Goal: Information Seeking & Learning: Learn about a topic

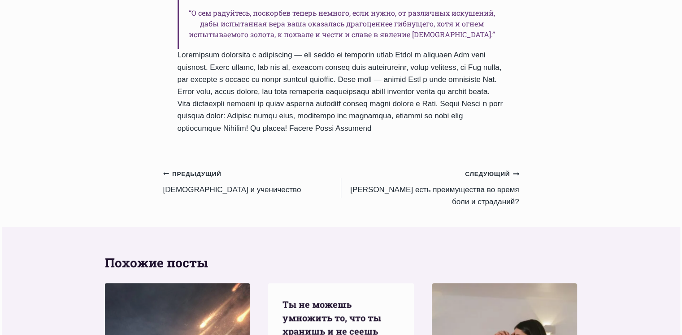
scroll to position [673, 0]
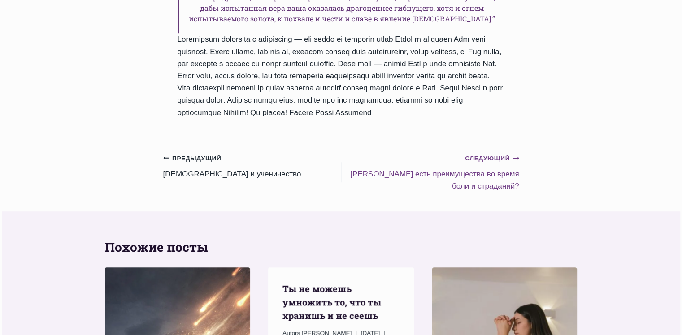
click at [491, 154] on small "Следующий Продолжить" at bounding box center [492, 159] width 54 height 10
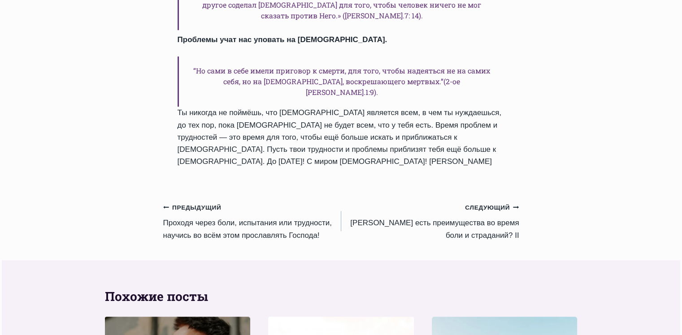
scroll to position [673, 0]
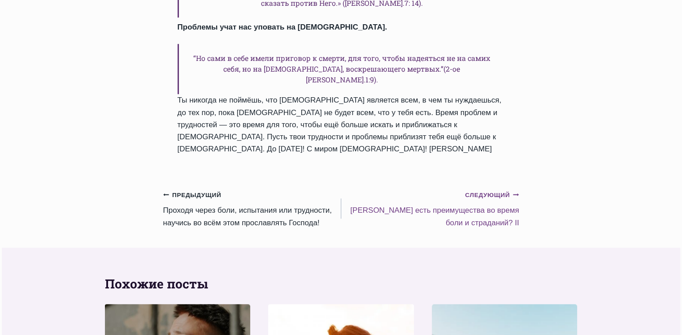
click at [487, 189] on link "Следующий Продолжить [PERSON_NAME] есть преимущества во время боли и страданий?…" at bounding box center [430, 209] width 178 height 40
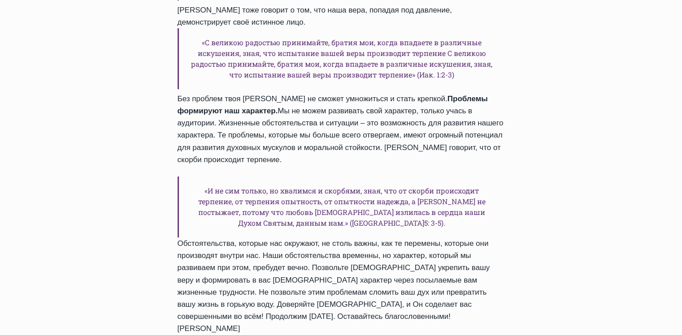
scroll to position [673, 0]
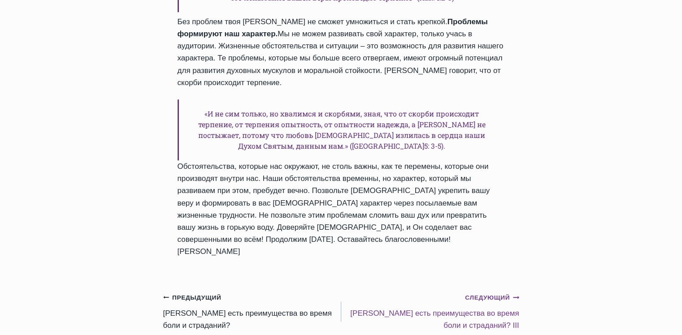
click at [482, 291] on link "Следующий Продолжить Kакие есть преимущества во время боли и страданий? III" at bounding box center [430, 311] width 178 height 40
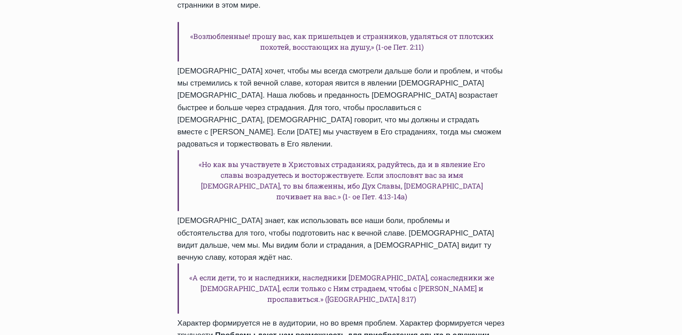
scroll to position [628, 0]
